Goal: Task Accomplishment & Management: Manage account settings

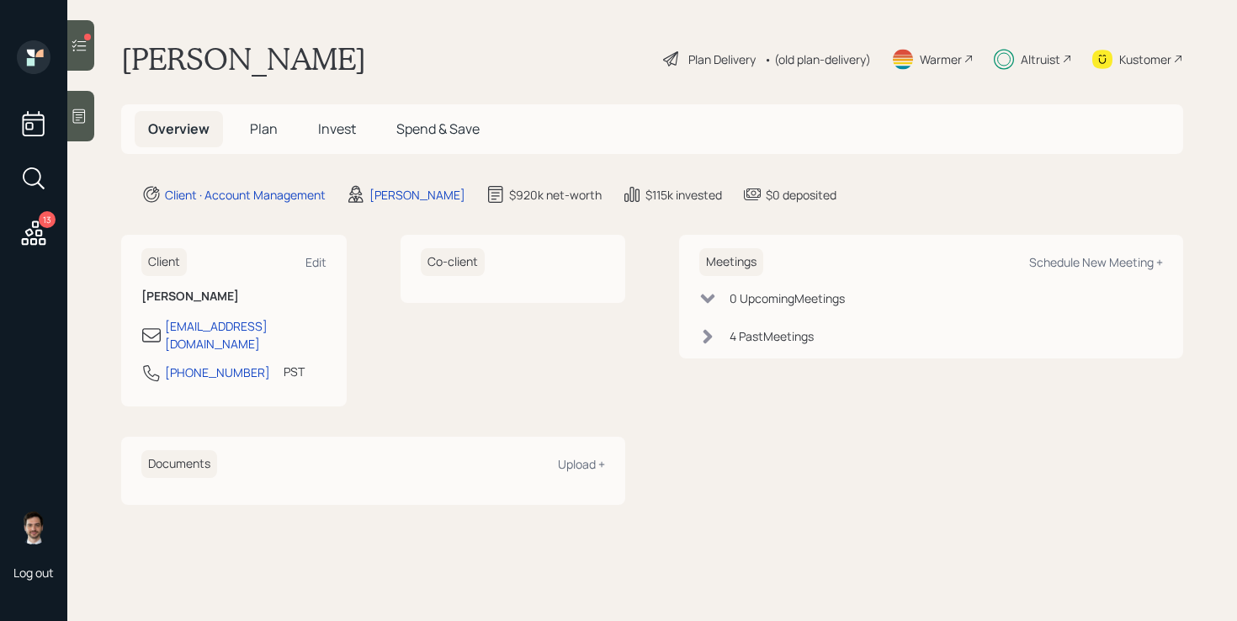
click at [263, 132] on span "Plan" at bounding box center [264, 128] width 28 height 19
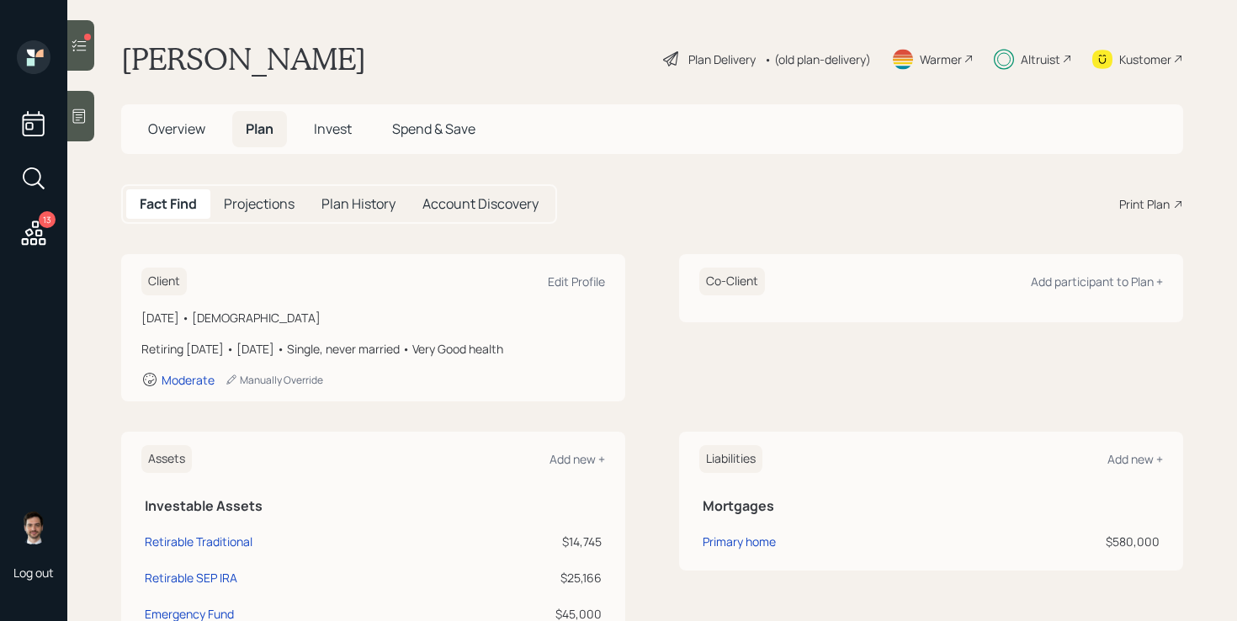
click at [328, 132] on span "Invest" at bounding box center [333, 128] width 38 height 19
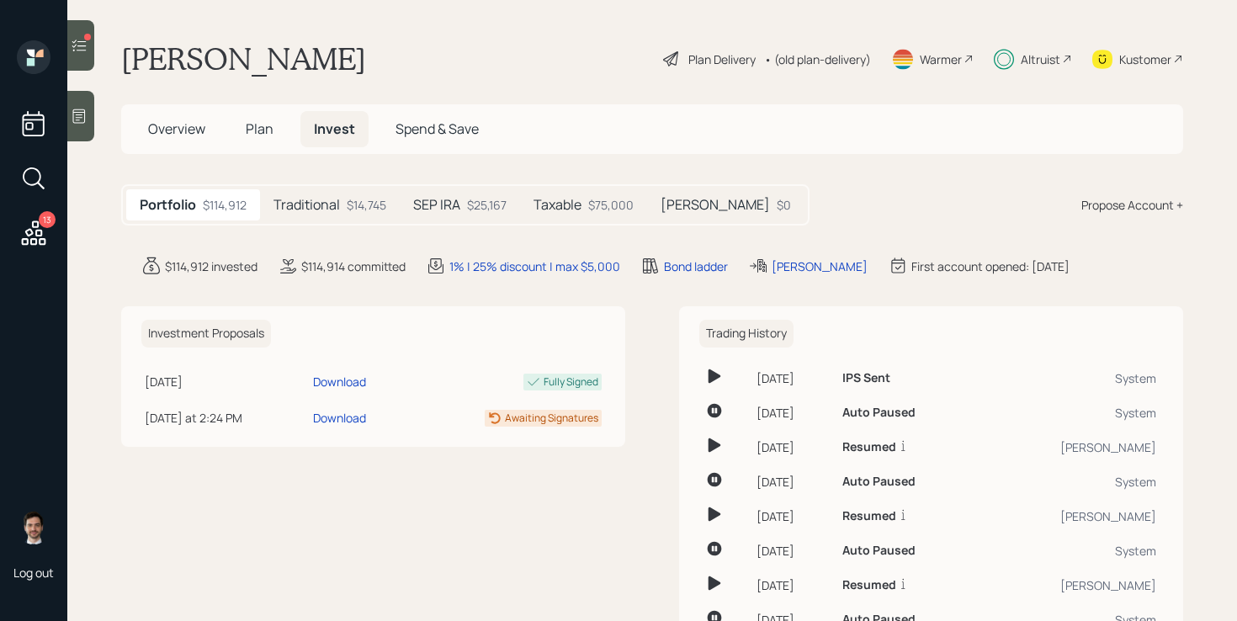
click at [332, 204] on h5 "Traditional" at bounding box center [306, 205] width 66 height 16
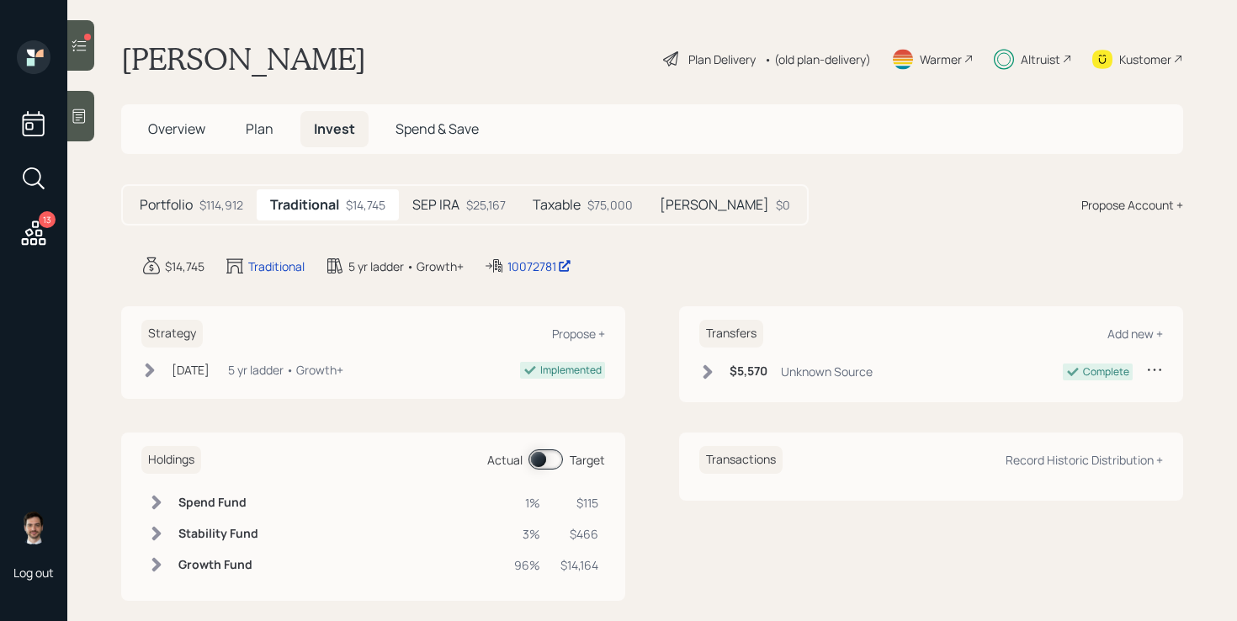
click at [438, 203] on h5 "SEP IRA" at bounding box center [435, 205] width 47 height 16
click at [565, 201] on h5 "Taxable" at bounding box center [557, 205] width 48 height 16
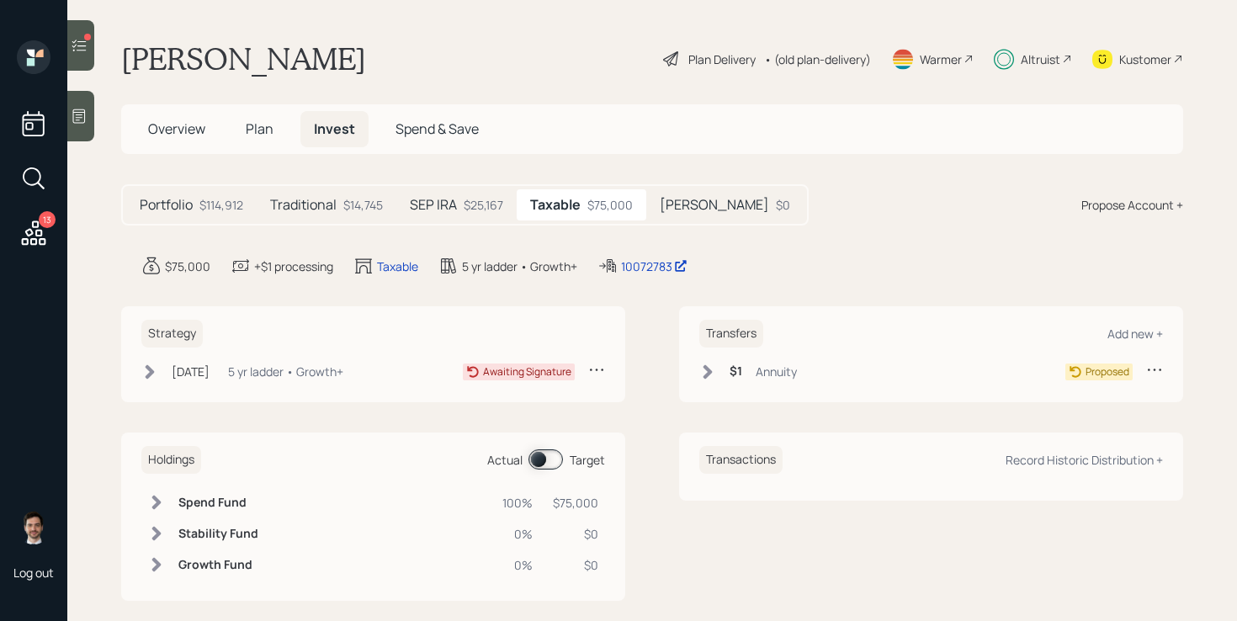
click at [683, 205] on h5 "[PERSON_NAME]" at bounding box center [714, 205] width 109 height 16
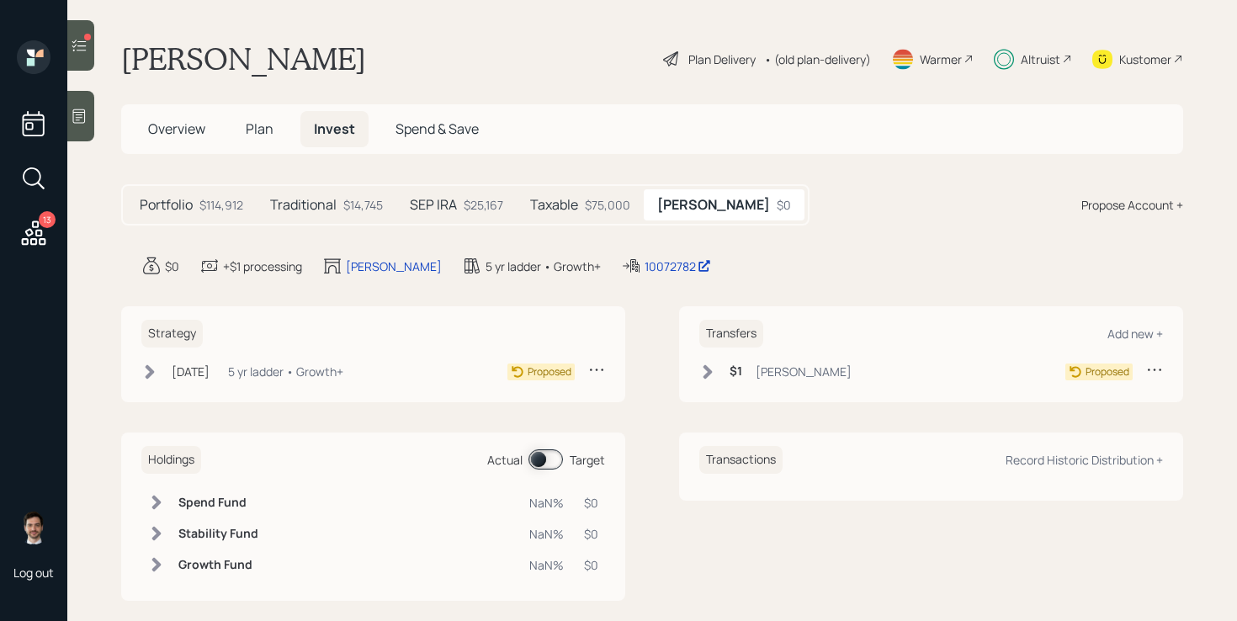
click at [332, 204] on h5 "Traditional" at bounding box center [303, 205] width 66 height 16
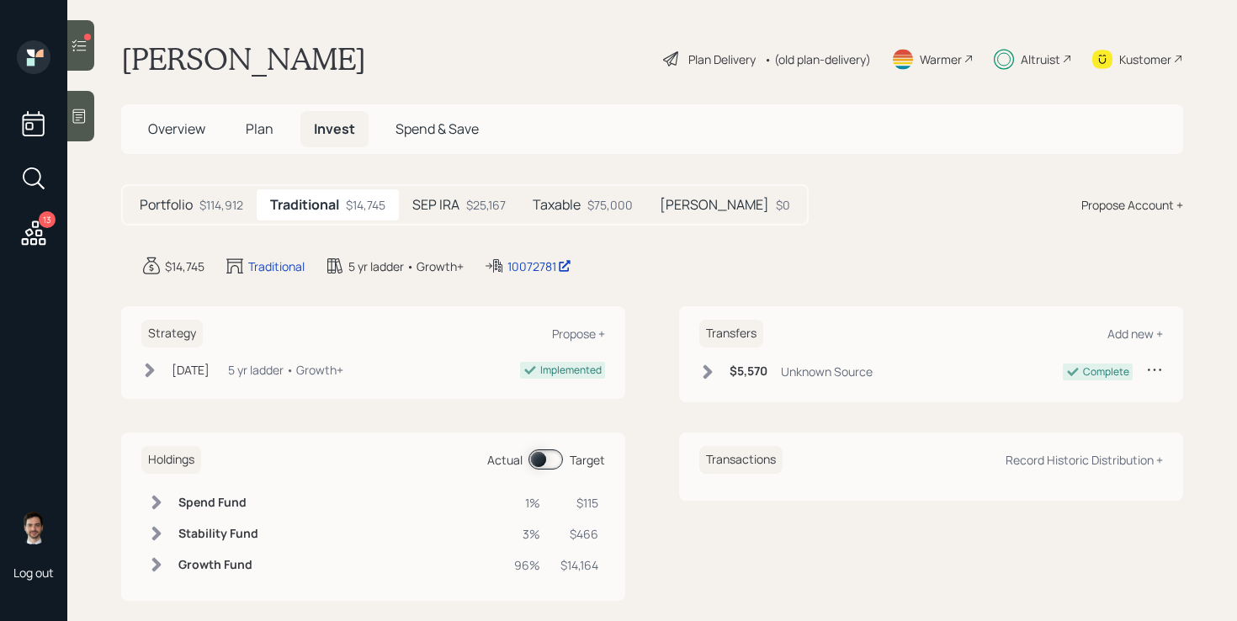
click at [448, 206] on h5 "SEP IRA" at bounding box center [435, 205] width 47 height 16
click at [248, 135] on span "Plan" at bounding box center [260, 128] width 28 height 19
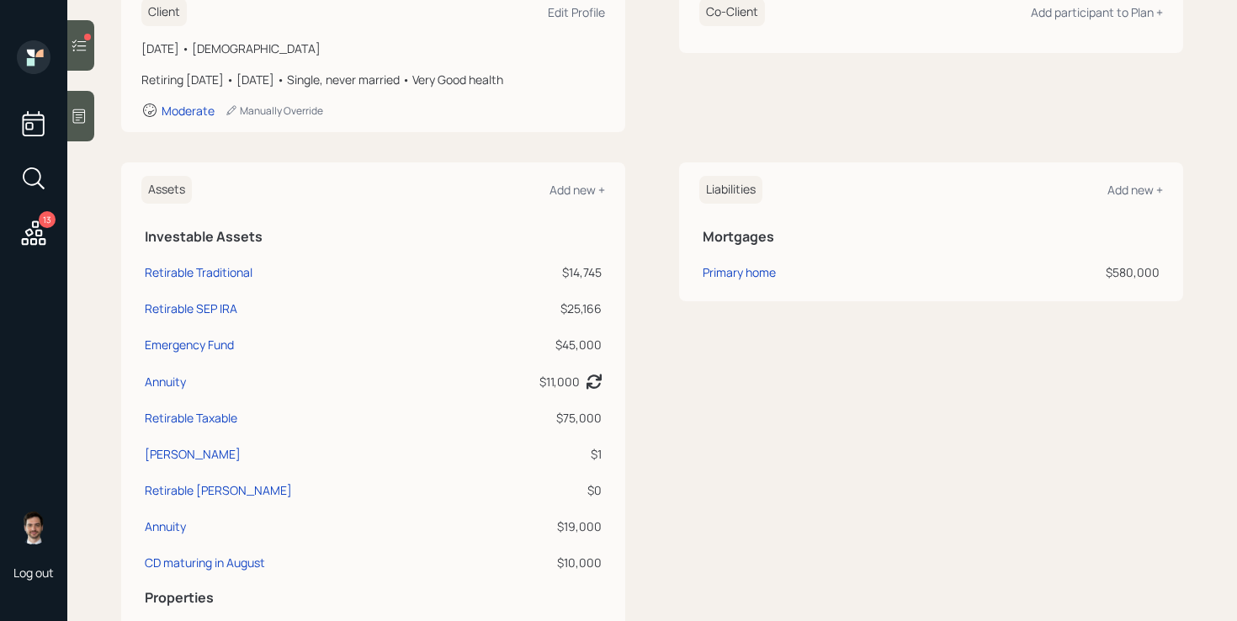
scroll to position [293, 0]
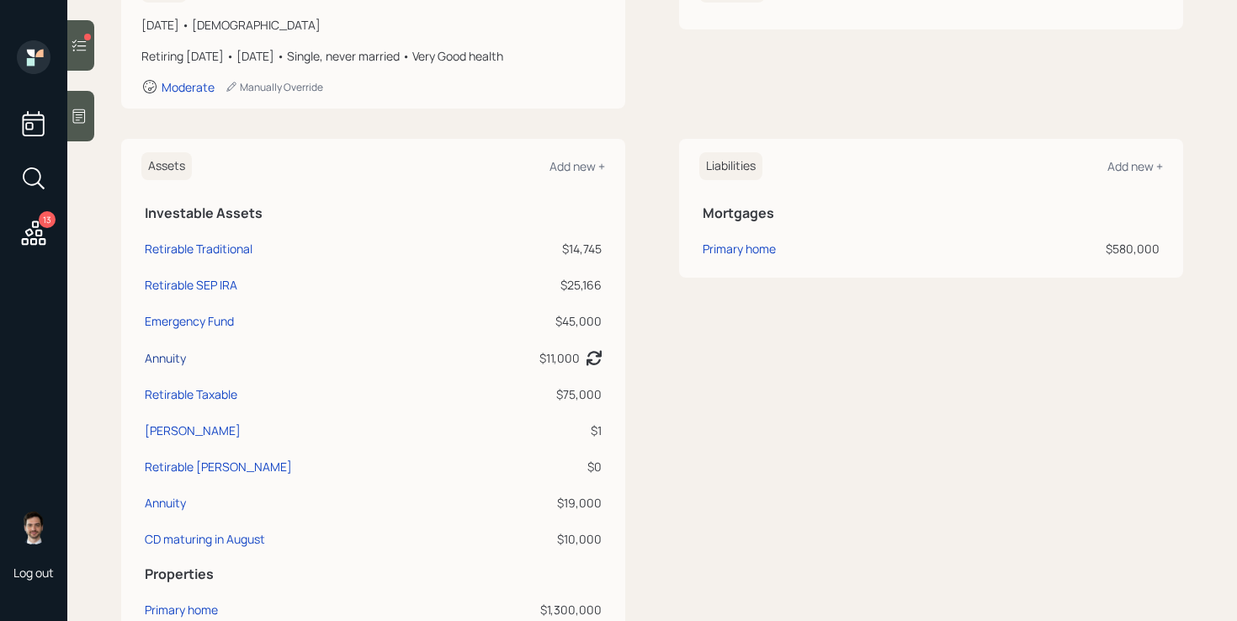
click at [167, 352] on div "Annuity" at bounding box center [165, 358] width 41 height 18
select select "taxable"
select select "balanced"
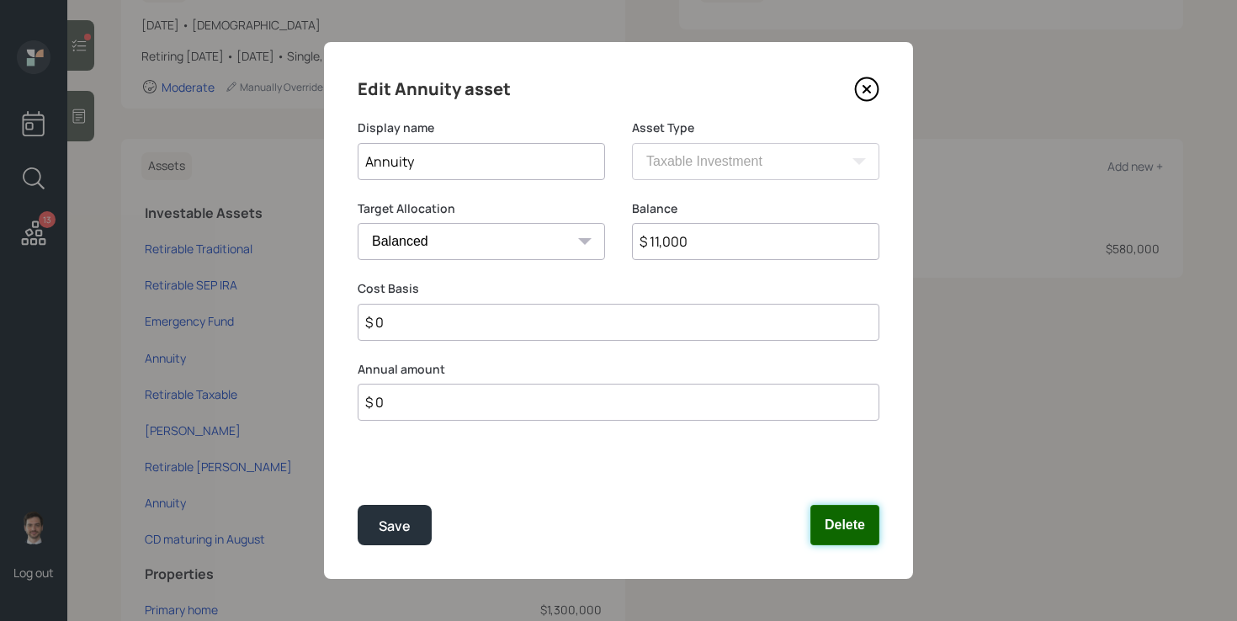
click at [867, 516] on button "Delete" at bounding box center [844, 525] width 69 height 40
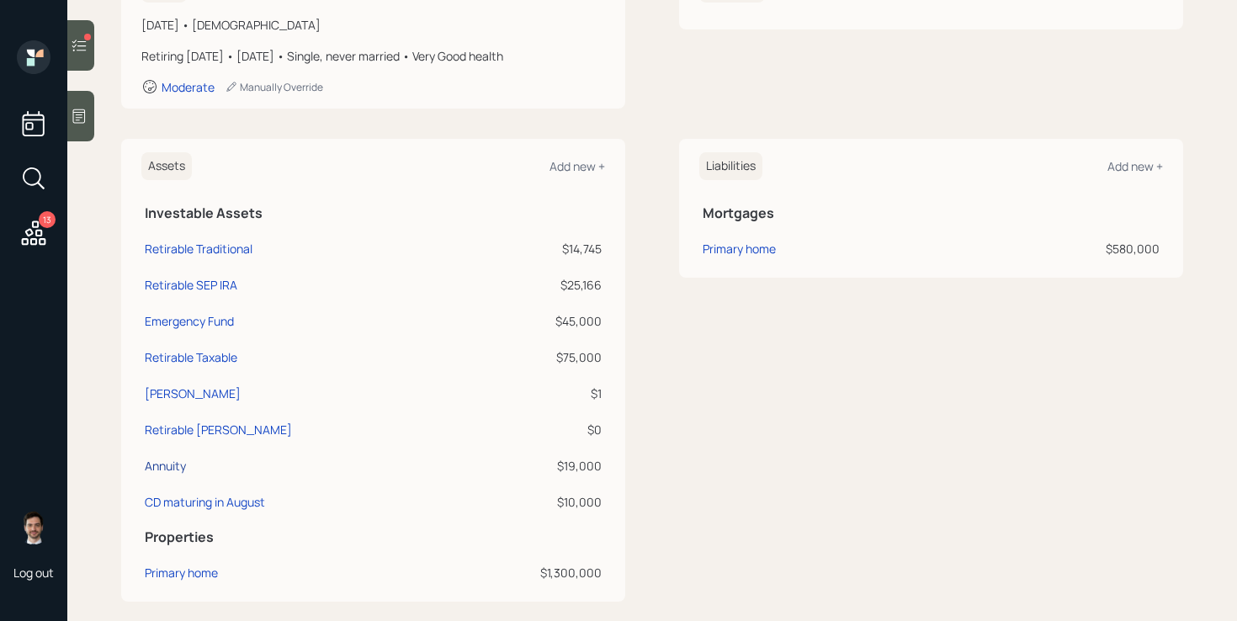
click at [180, 464] on div "Annuity" at bounding box center [165, 466] width 41 height 18
select select "taxable"
select select "balanced"
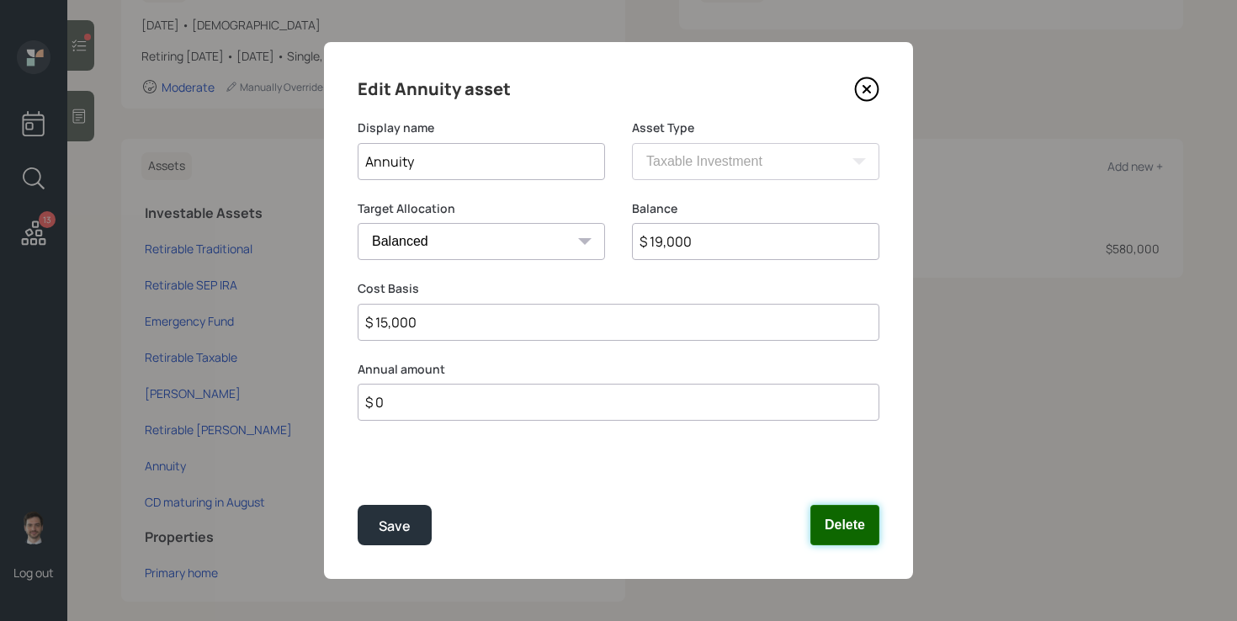
click at [848, 522] on button "Delete" at bounding box center [844, 525] width 69 height 40
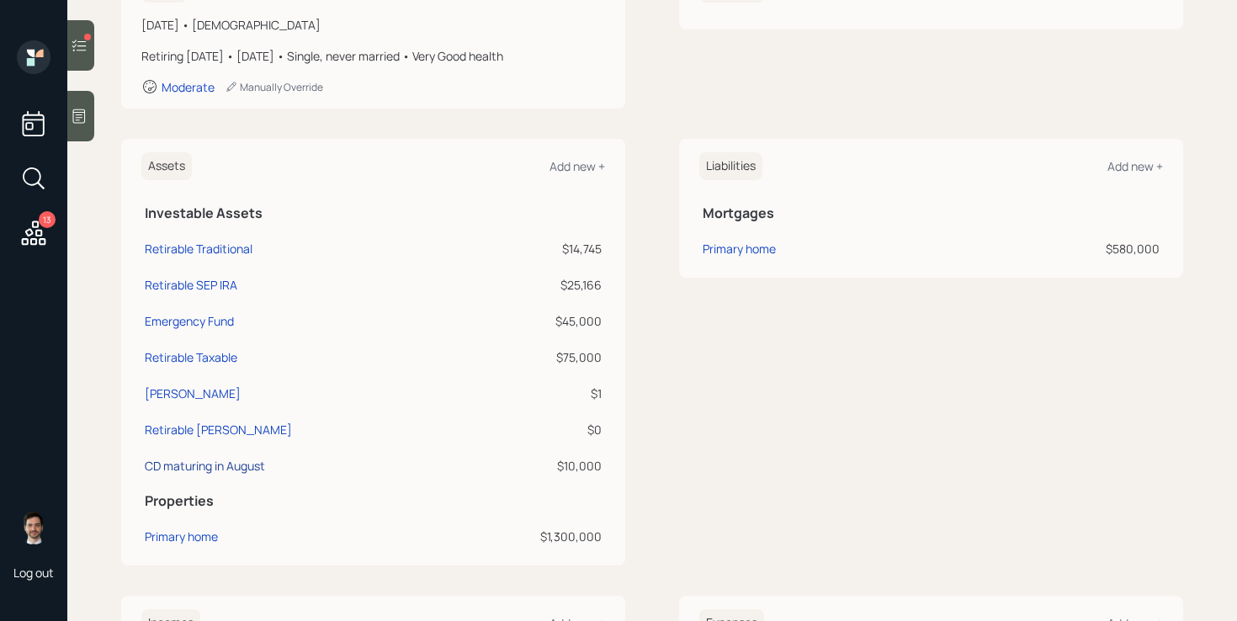
click at [236, 458] on div "CD maturing in August" at bounding box center [205, 466] width 120 height 18
select select "taxable"
select select "balanced"
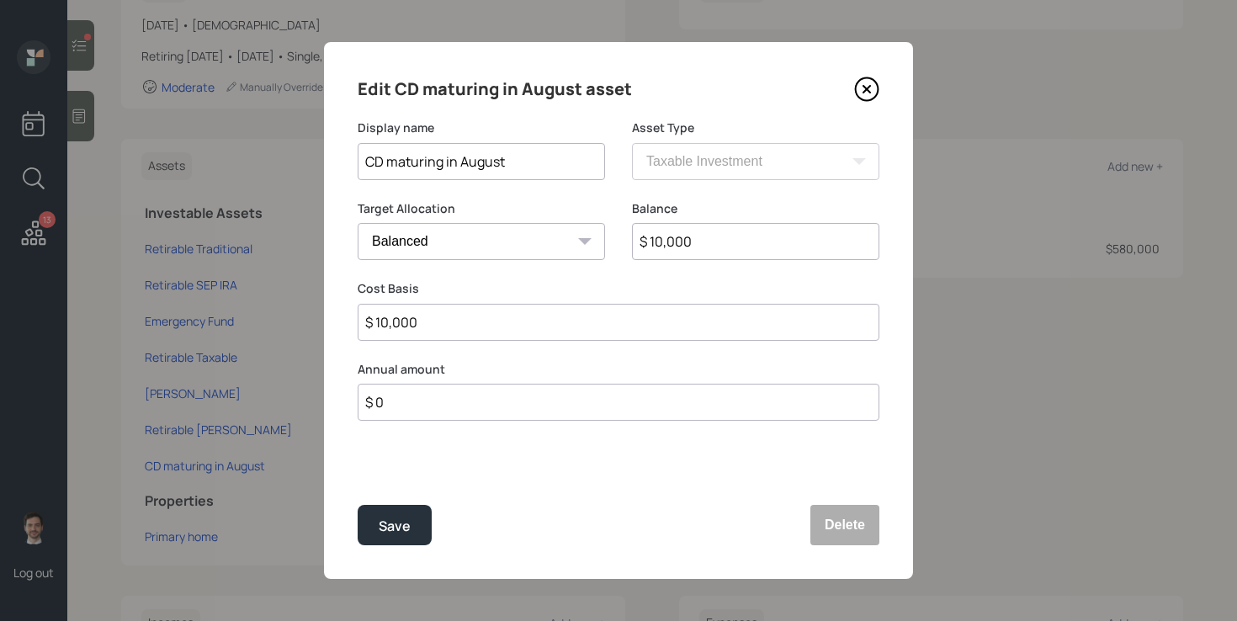
drag, startPoint x: 518, startPoint y: 161, endPoint x: 461, endPoint y: 160, distance: 57.2
click at [461, 160] on input "CD maturing in August" at bounding box center [481, 161] width 247 height 37
type input "CD maturing in October"
click at [358, 505] on button "Save" at bounding box center [395, 525] width 74 height 40
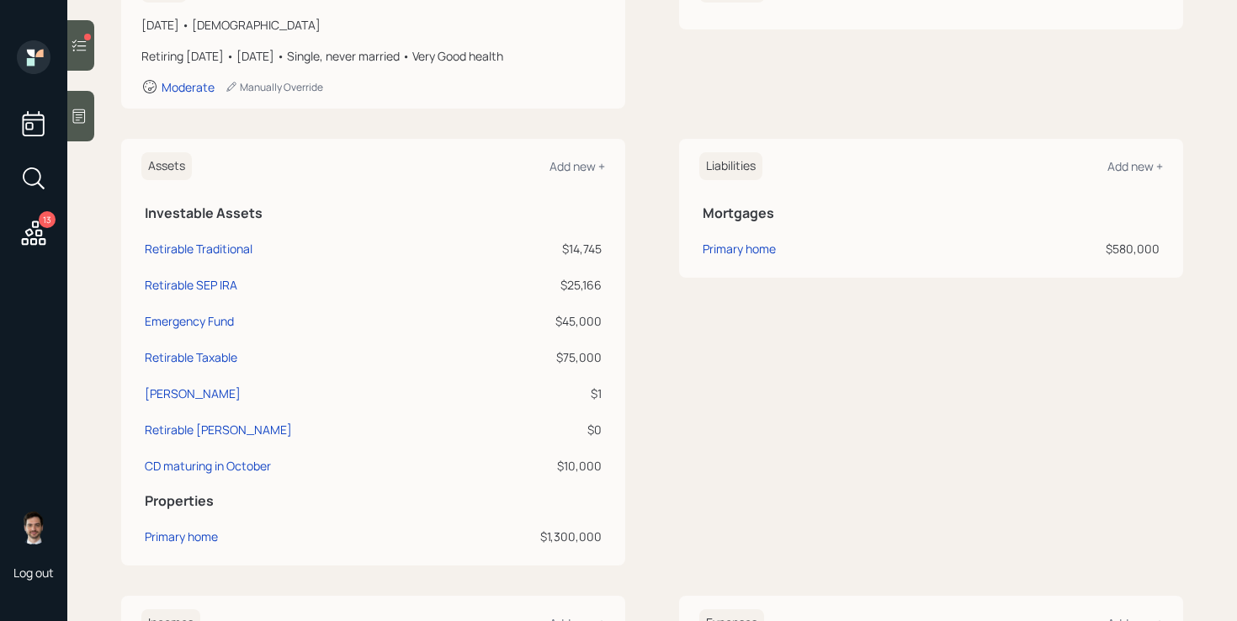
click at [682, 380] on div "Liabilities Add new + Mortgages Primary home $580,000" at bounding box center [931, 352] width 504 height 427
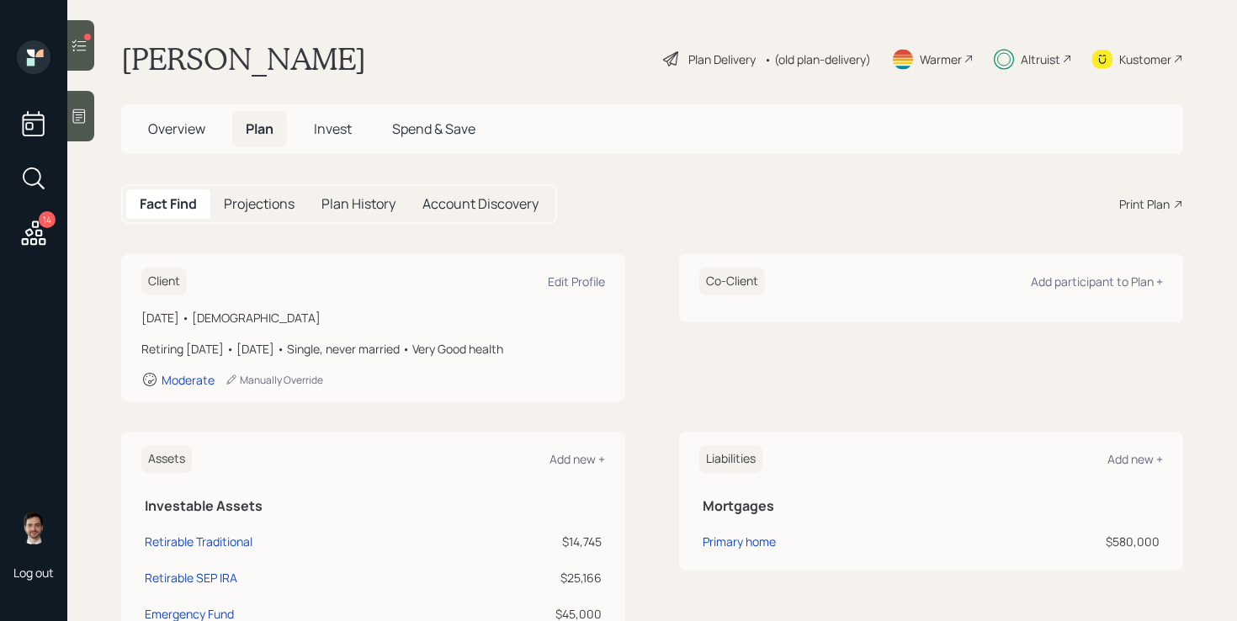
click at [323, 127] on span "Invest" at bounding box center [333, 128] width 38 height 19
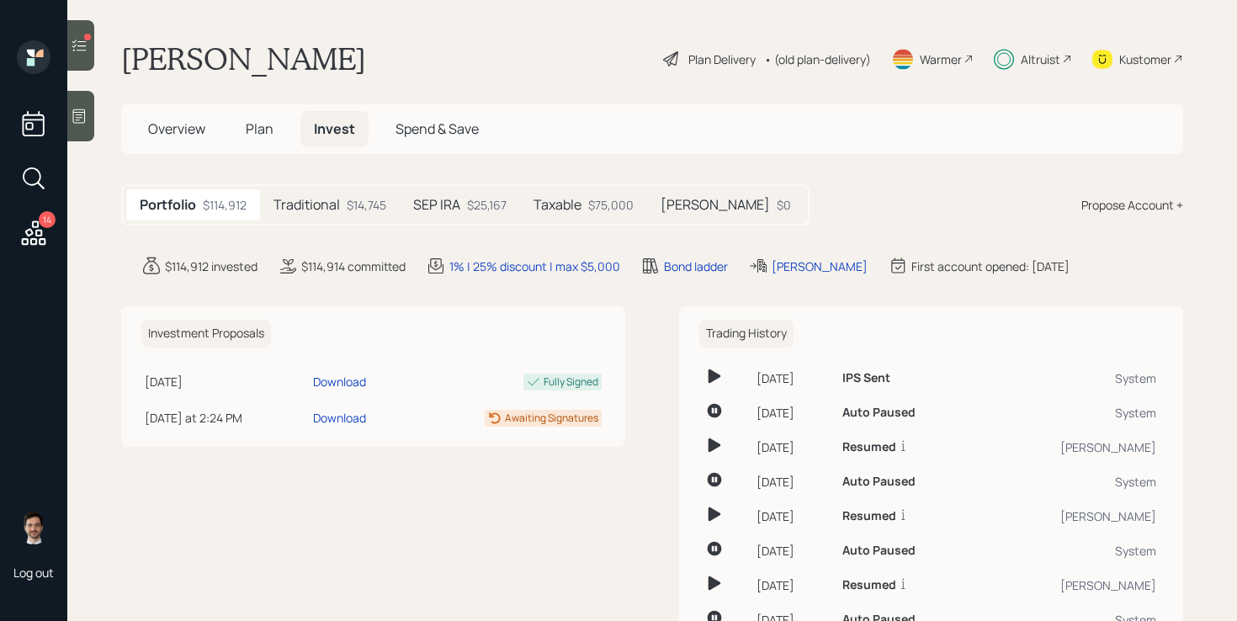
click at [598, 195] on div "Taxable $75,000" at bounding box center [583, 204] width 127 height 31
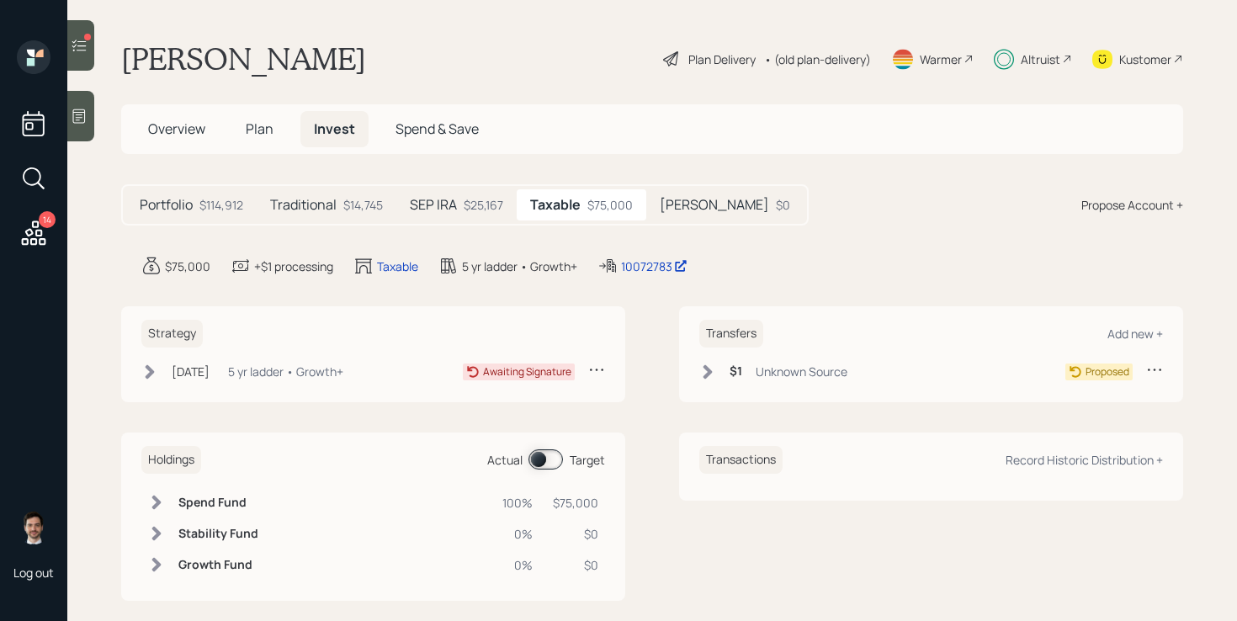
click at [600, 374] on icon at bounding box center [596, 369] width 17 height 17
click at [524, 400] on div "Cancel Strategy" at bounding box center [544, 402] width 121 height 16
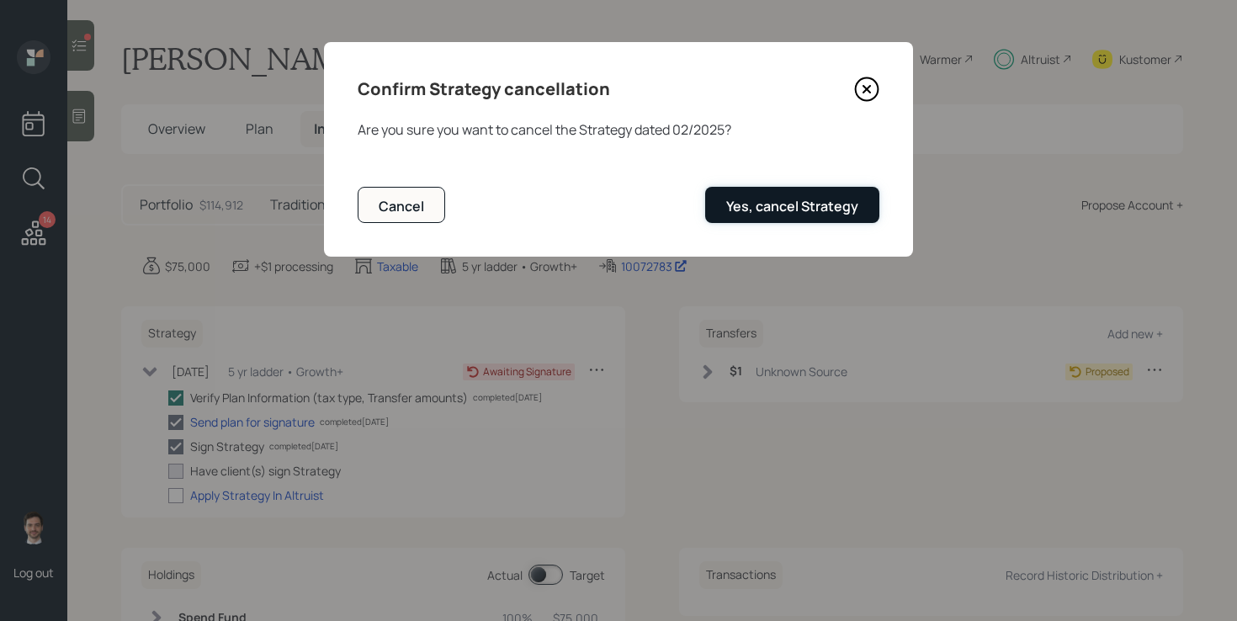
click at [784, 200] on div "Yes, cancel Strategy" at bounding box center [792, 206] width 132 height 19
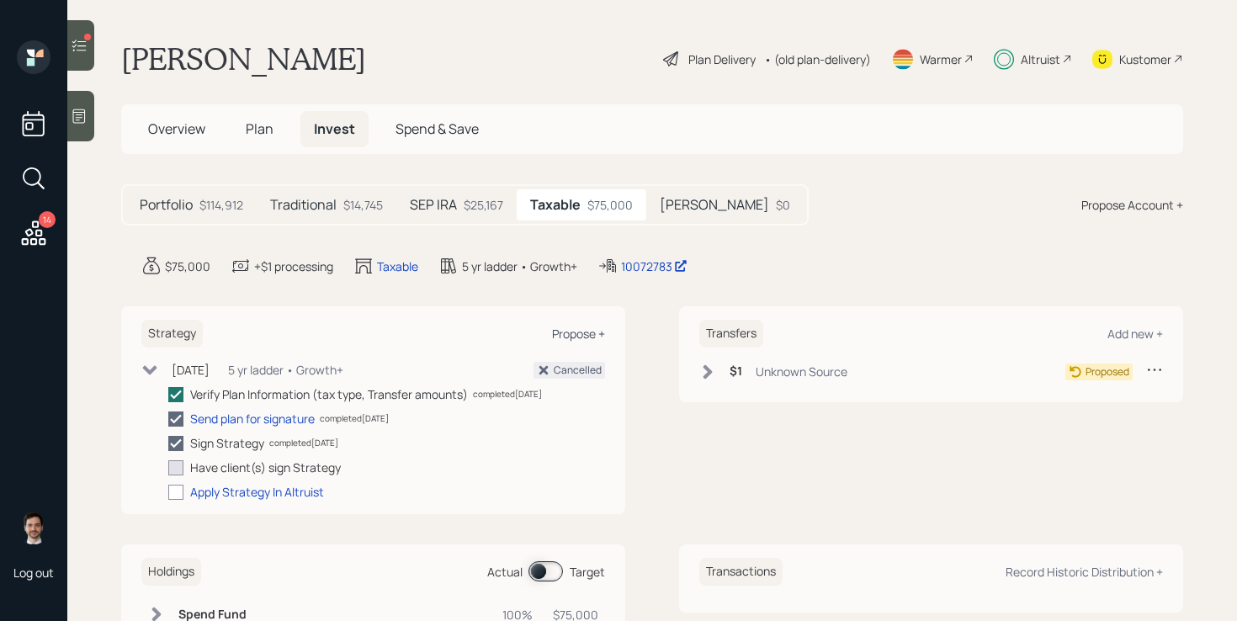
click at [592, 330] on div "Propose +" at bounding box center [578, 334] width 53 height 16
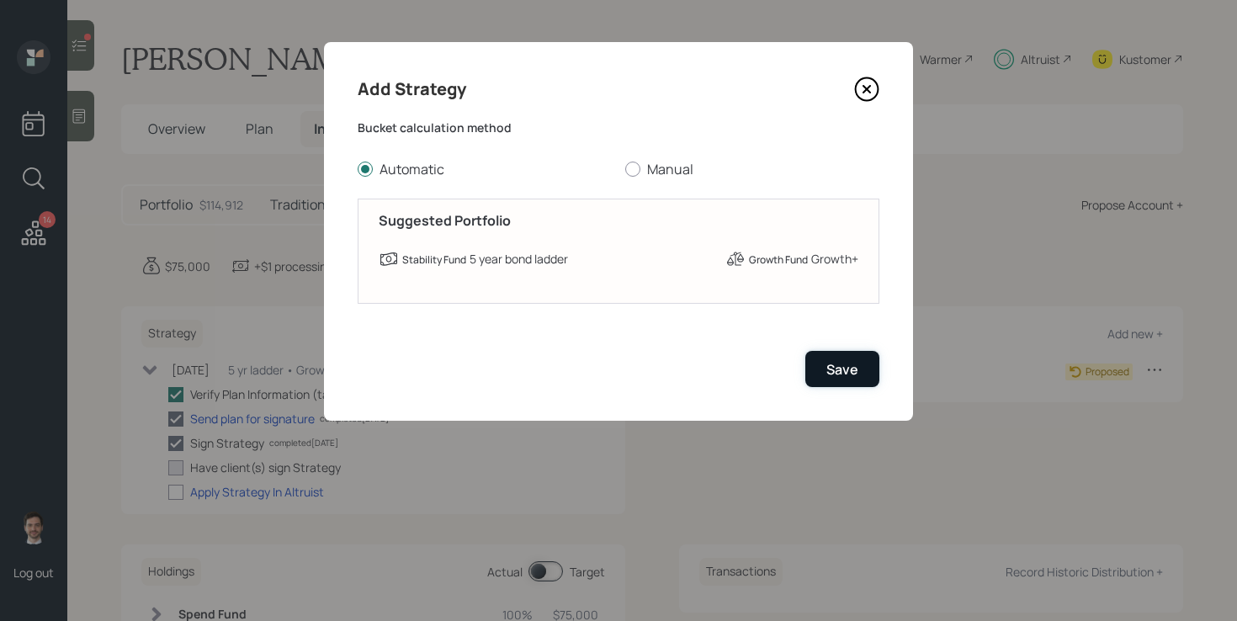
click at [845, 370] on div "Save" at bounding box center [842, 369] width 32 height 19
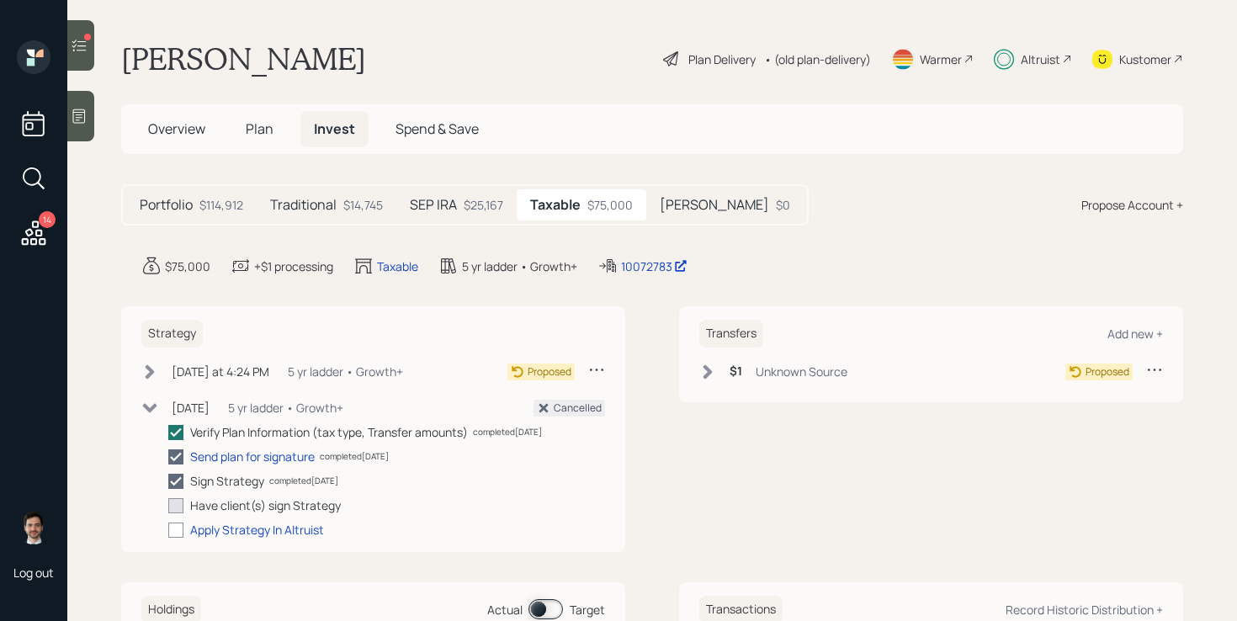
click at [153, 370] on icon at bounding box center [150, 371] width 9 height 14
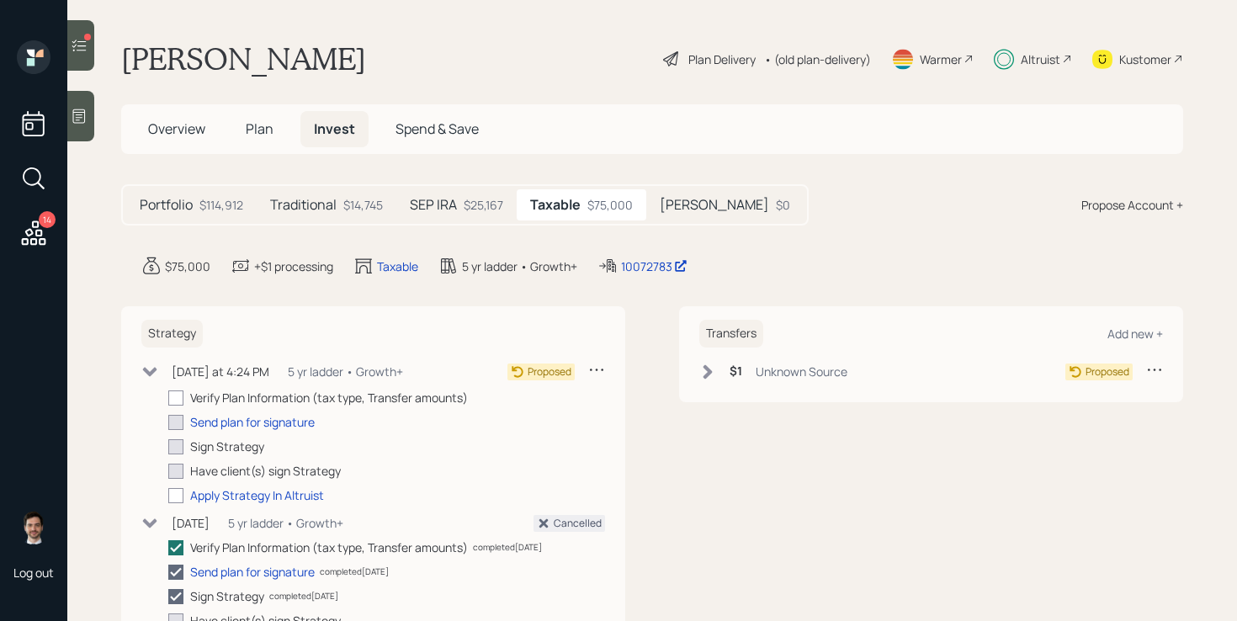
click at [309, 210] on h5 "Traditional" at bounding box center [303, 205] width 66 height 16
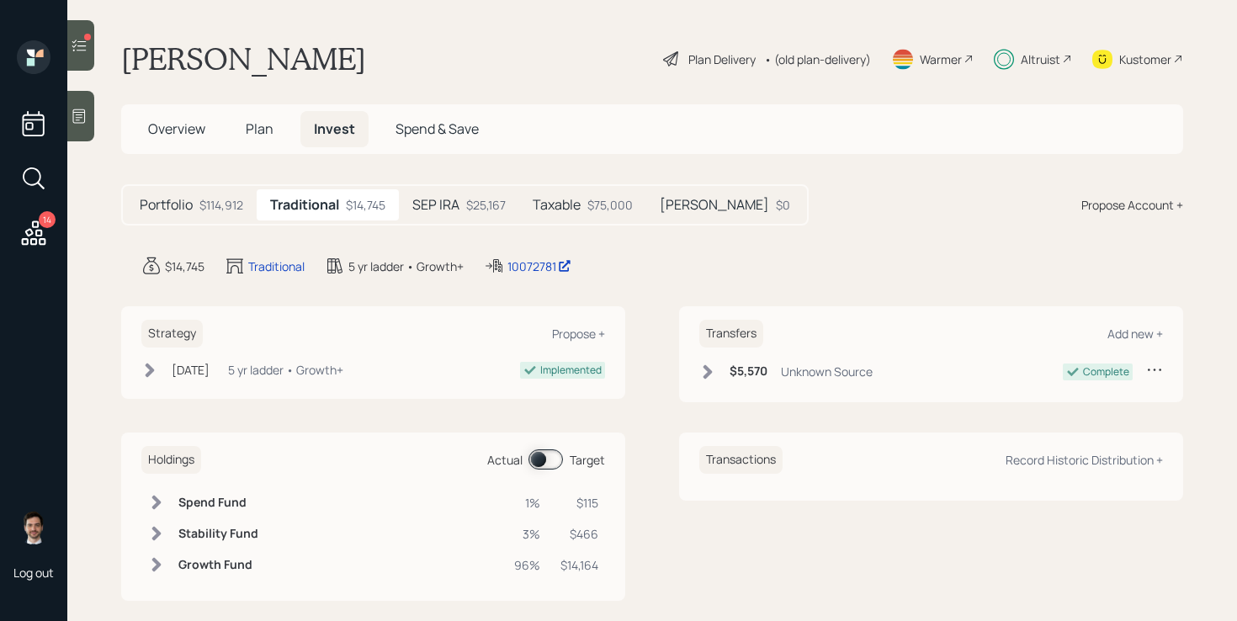
click at [563, 194] on div "Taxable $75,000" at bounding box center [582, 204] width 127 height 31
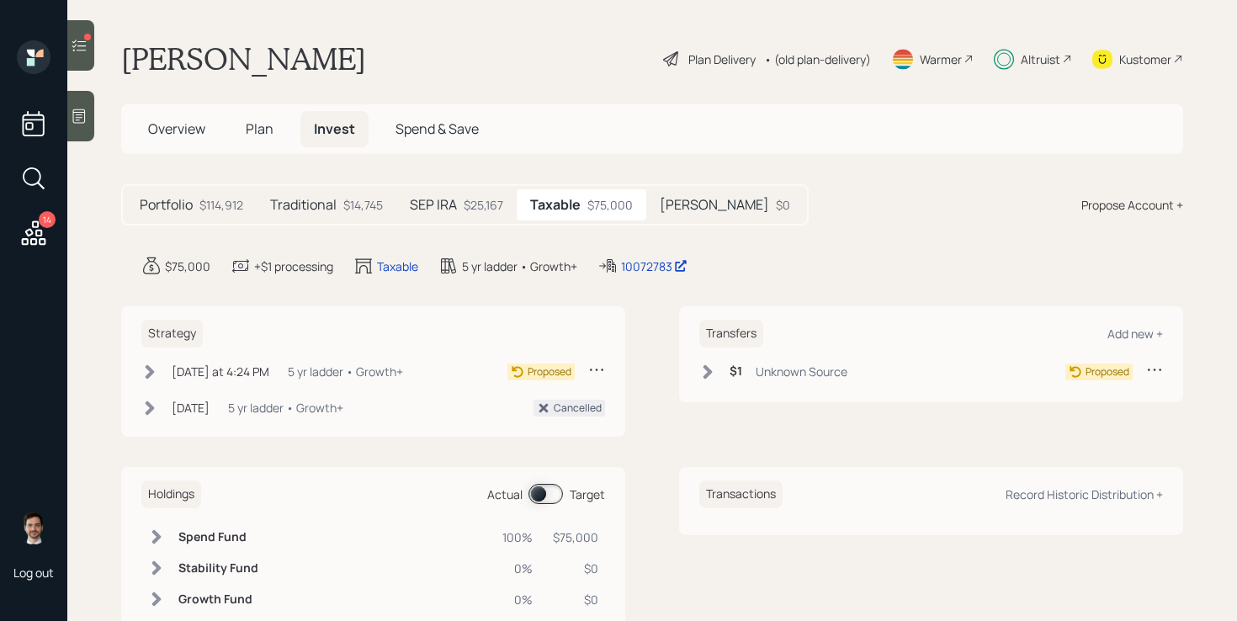
click at [155, 368] on icon at bounding box center [149, 372] width 17 height 17
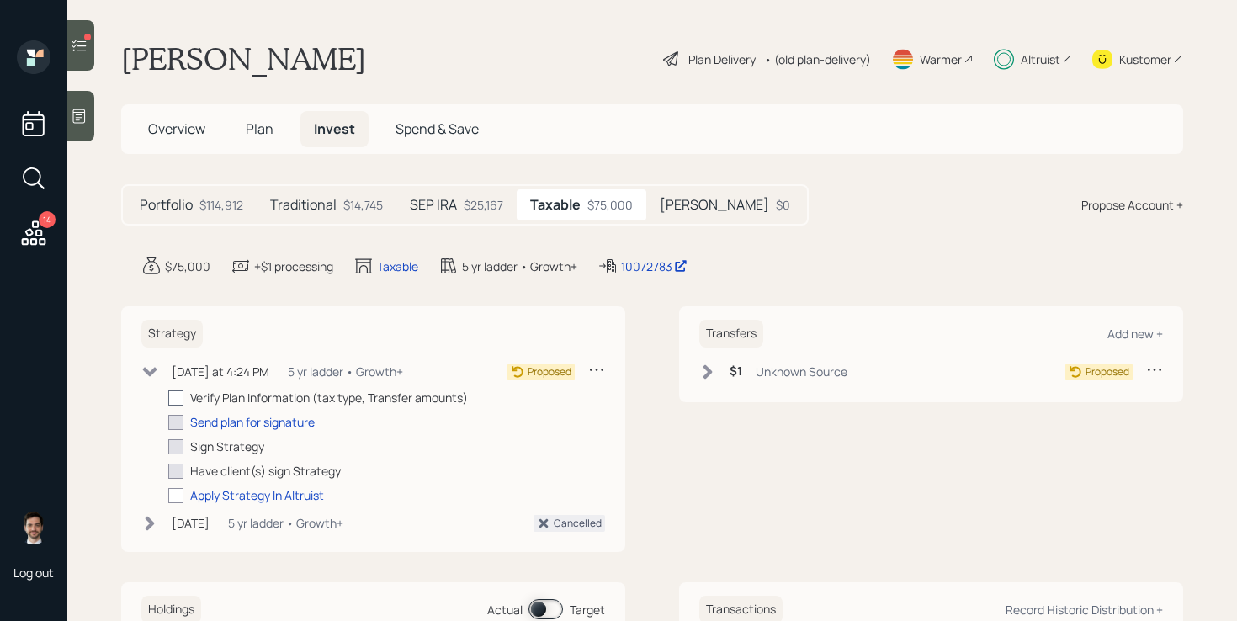
click at [179, 398] on div at bounding box center [175, 397] width 15 height 15
click at [168, 398] on input "checkbox" at bounding box center [167, 397] width 1 height 1
checkbox input "true"
click at [226, 421] on div "Send plan for signature" at bounding box center [252, 422] width 125 height 18
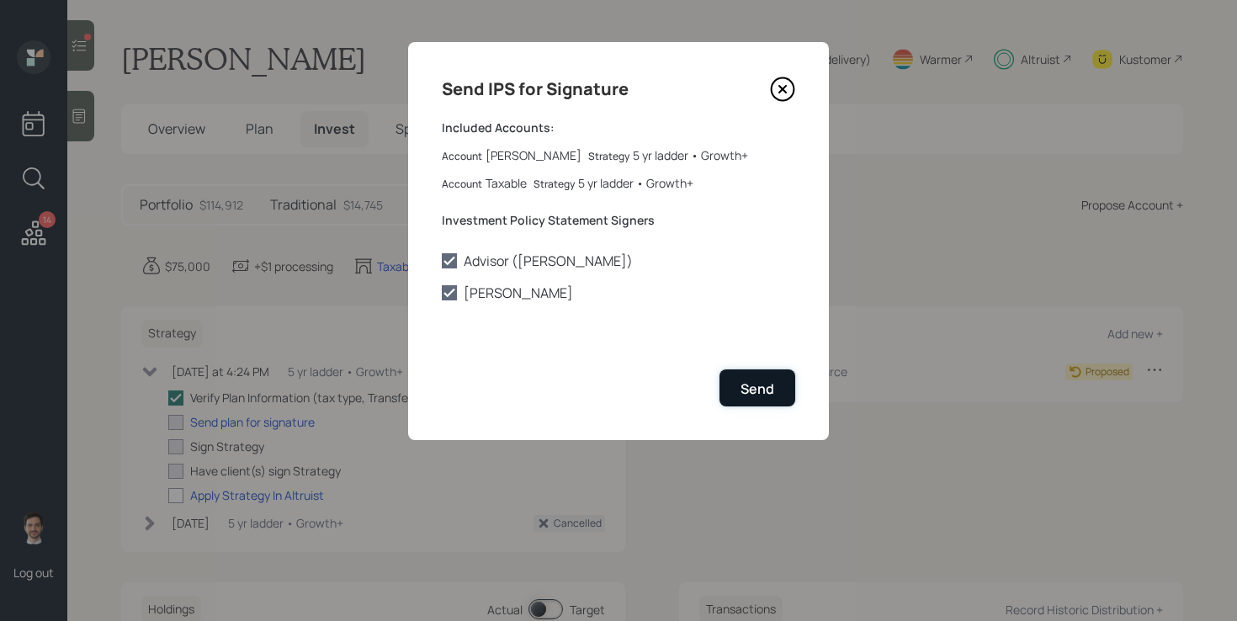
click at [767, 388] on div "Send" at bounding box center [757, 389] width 34 height 19
checkbox input "true"
